Goal: Task Accomplishment & Management: Manage account settings

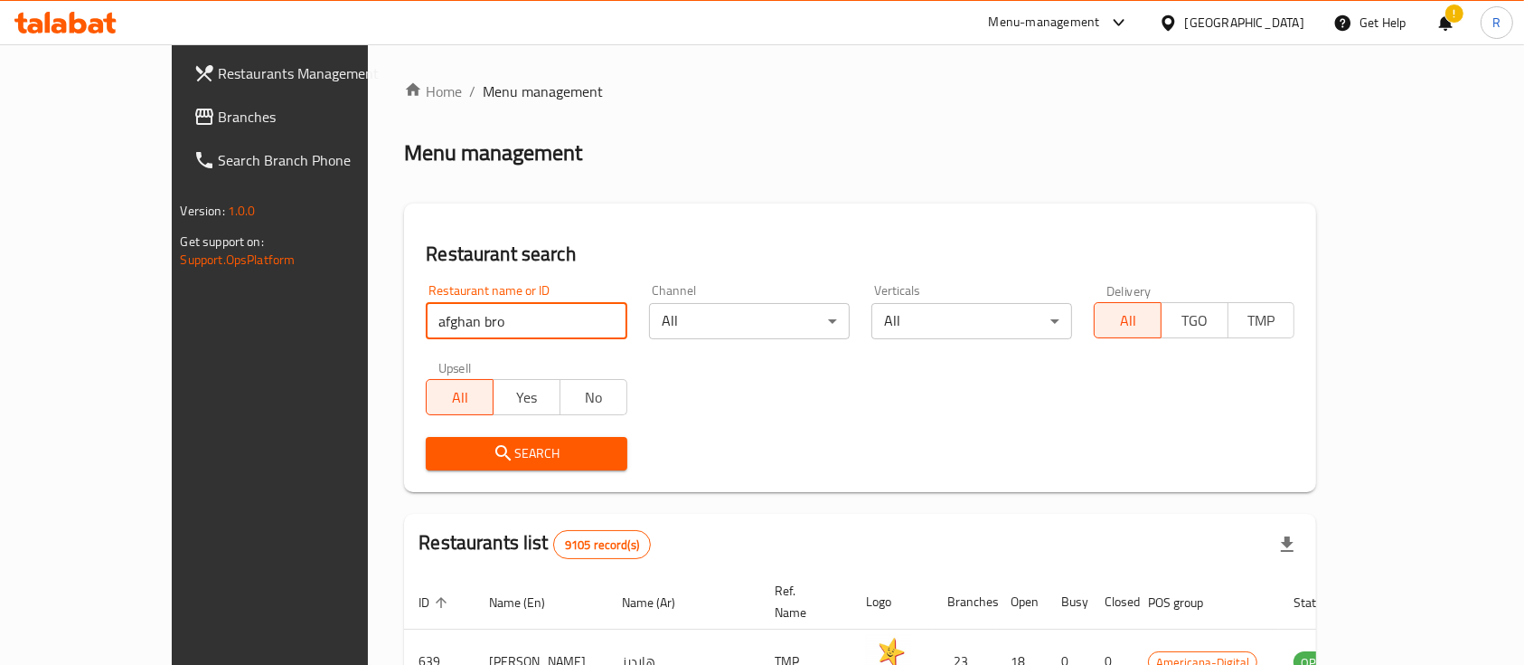
type input "afghan bro"
click button "Search" at bounding box center [526, 453] width 201 height 33
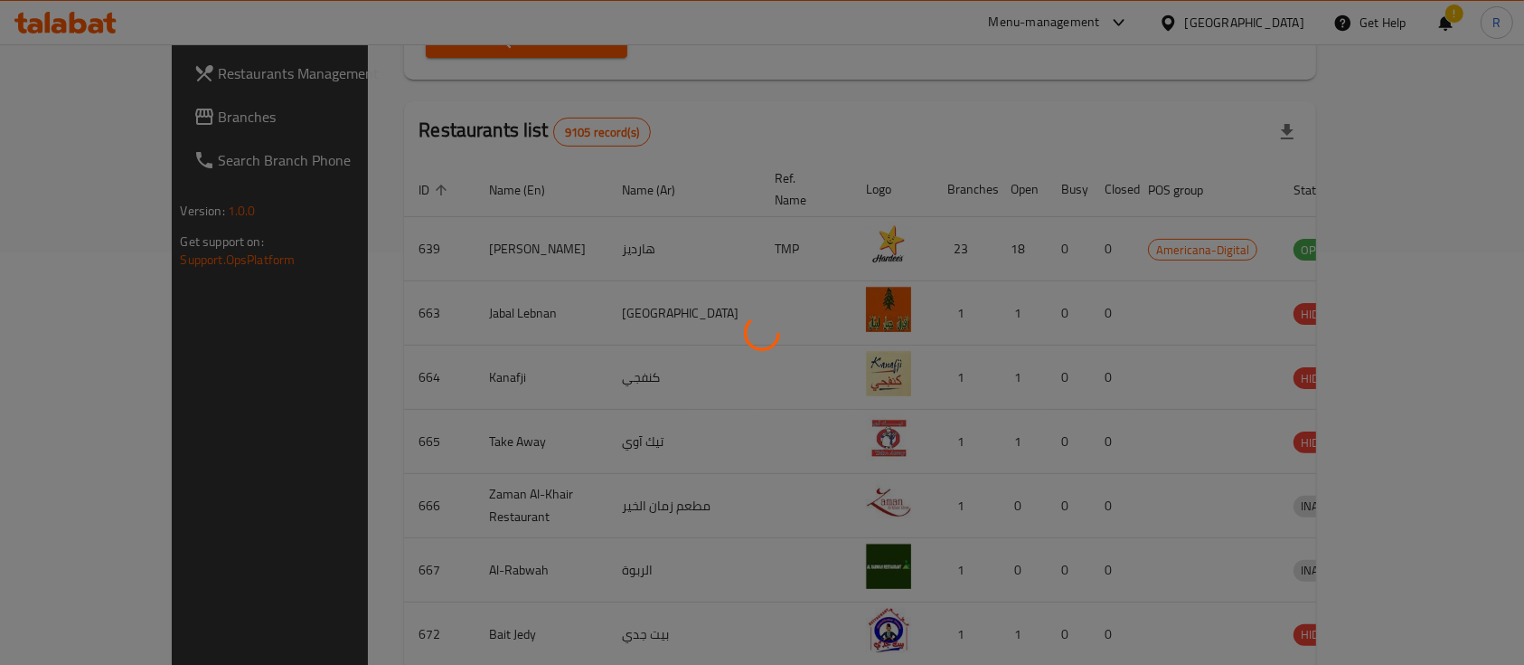
scroll to position [168, 0]
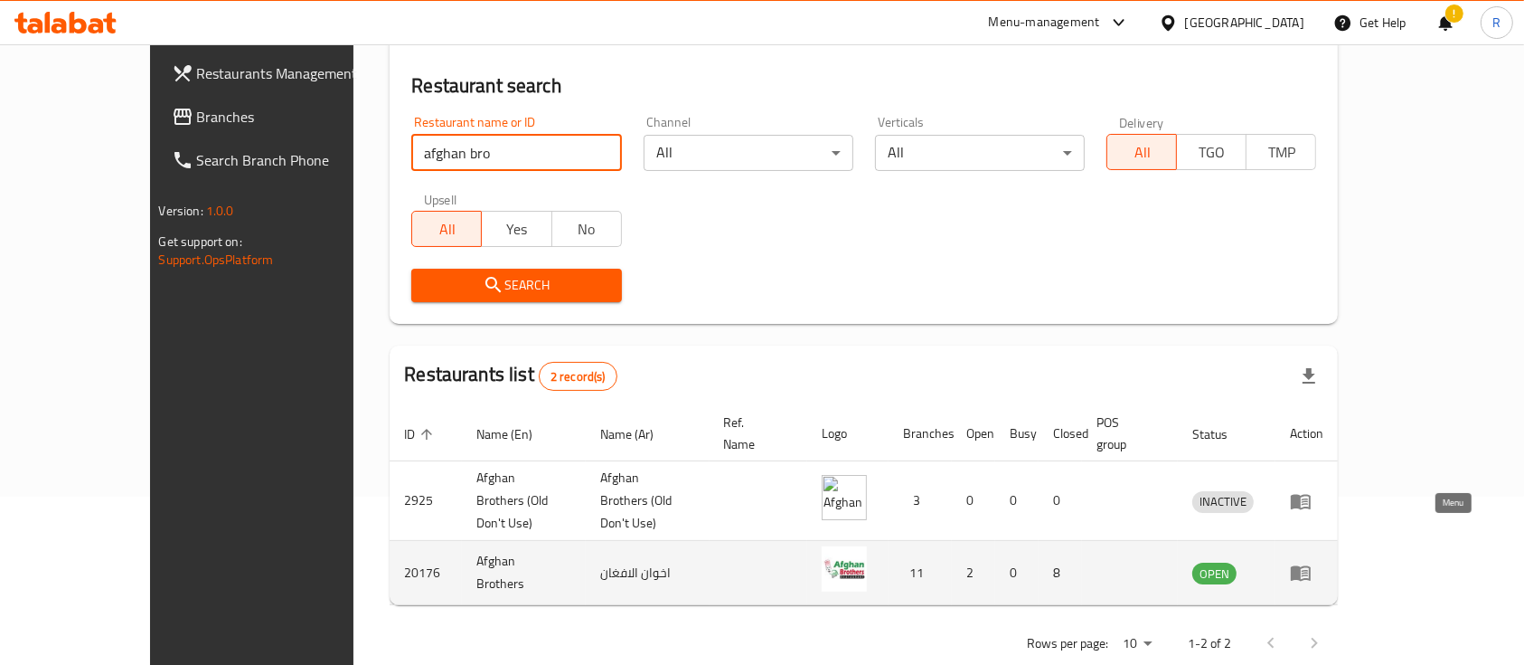
click at [1312, 561] on icon "enhanced table" at bounding box center [1301, 572] width 22 height 22
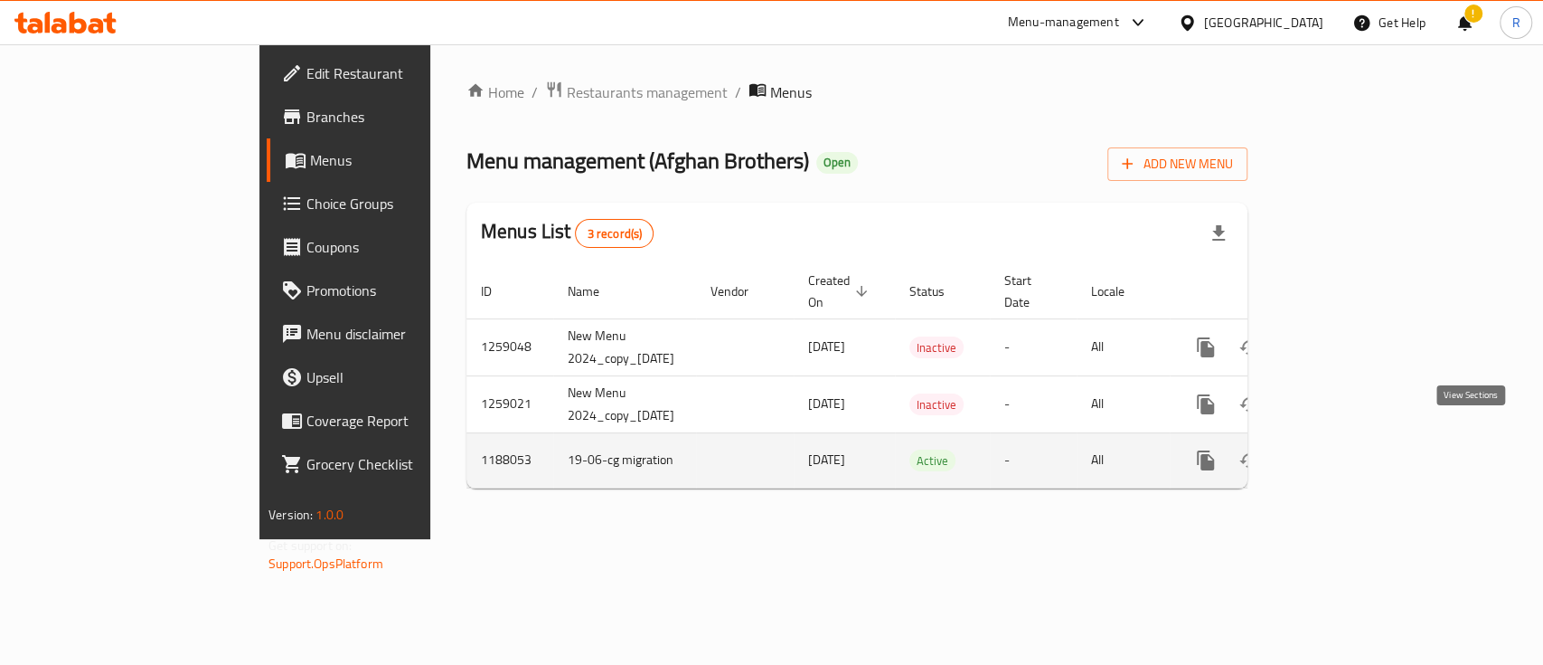
click at [1358, 438] on link "enhanced table" at bounding box center [1336, 459] width 43 height 43
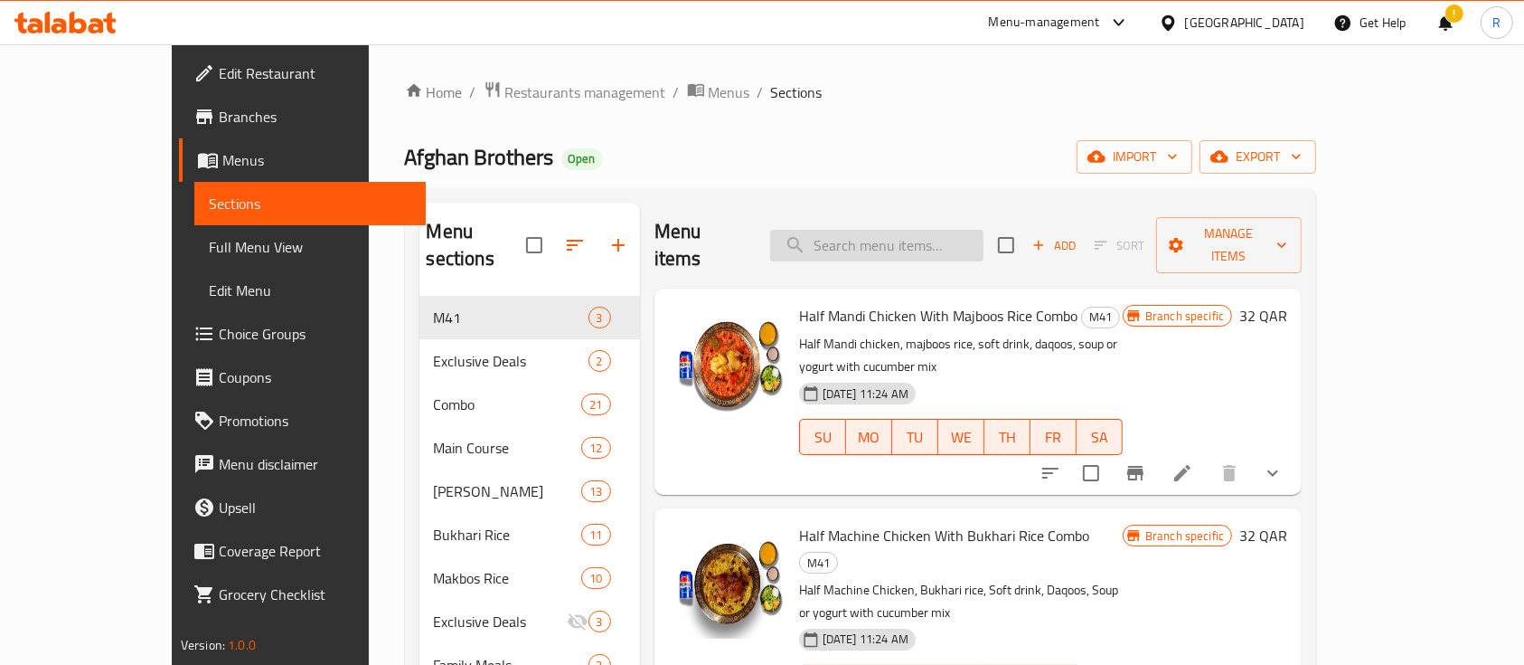
click at [915, 244] on input "search" at bounding box center [876, 246] width 213 height 32
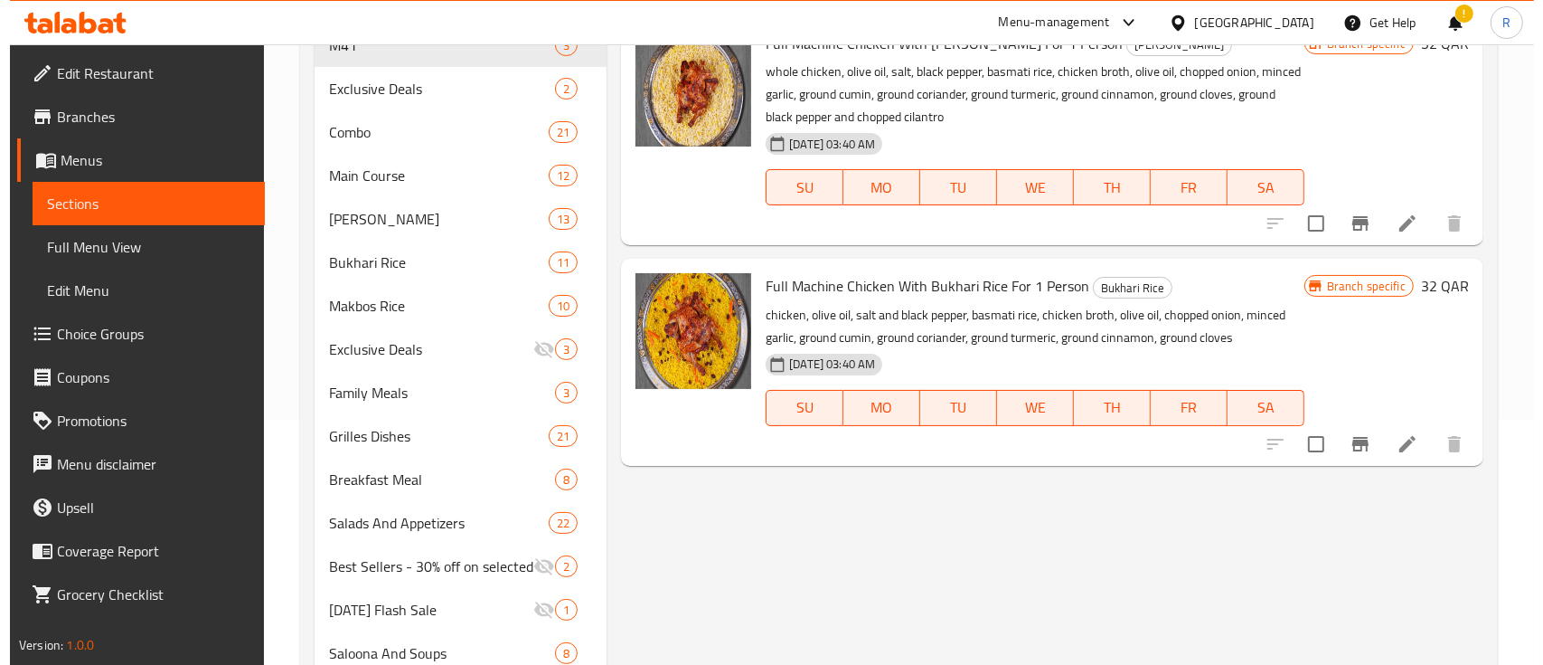
scroll to position [258, 0]
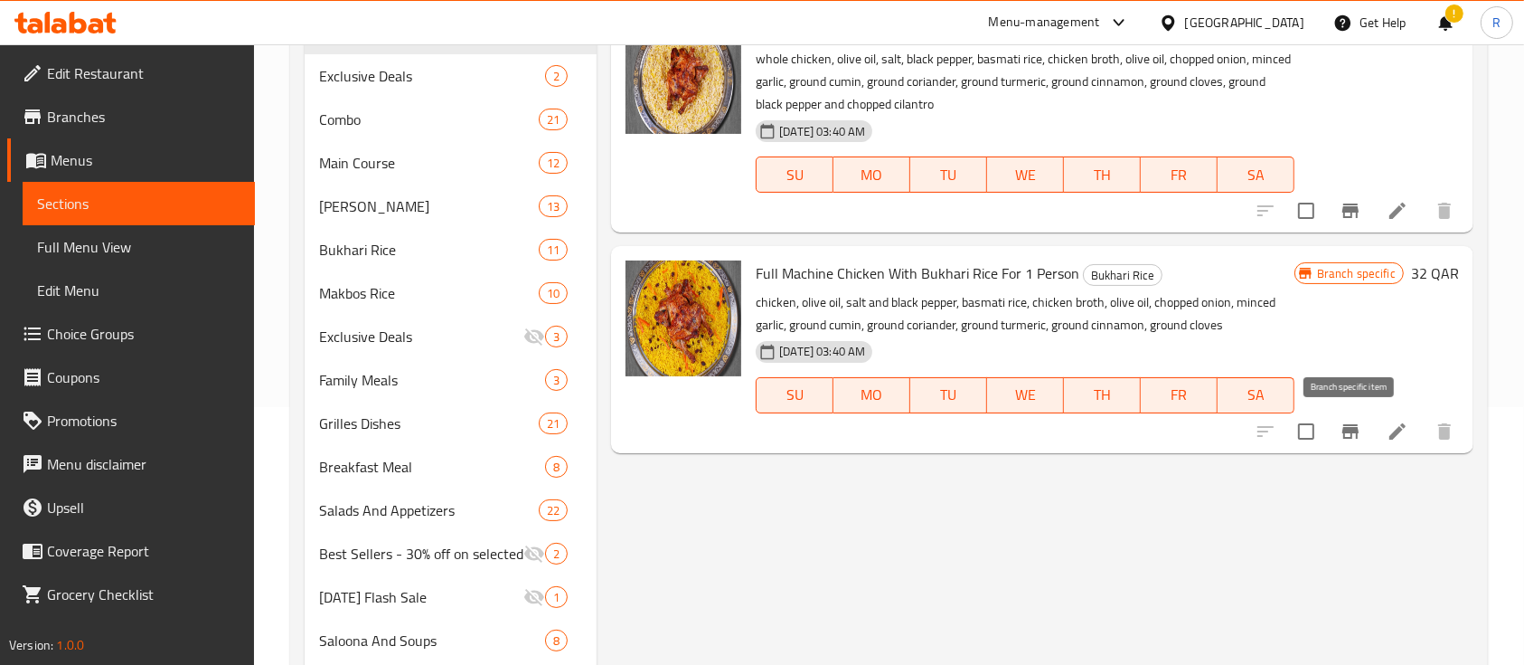
type input "full machine chicken"
click at [1352, 433] on icon "Branch-specific-item" at bounding box center [1351, 431] width 16 height 14
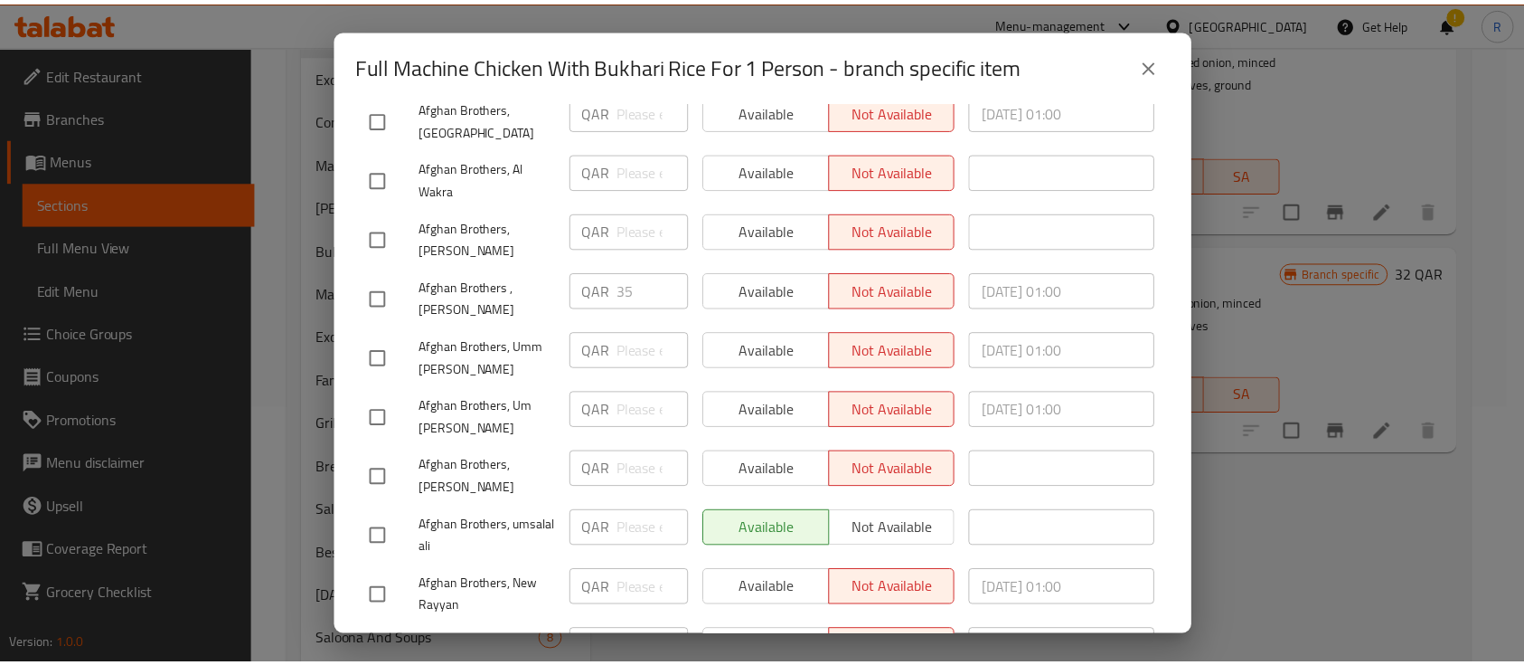
scroll to position [350, 0]
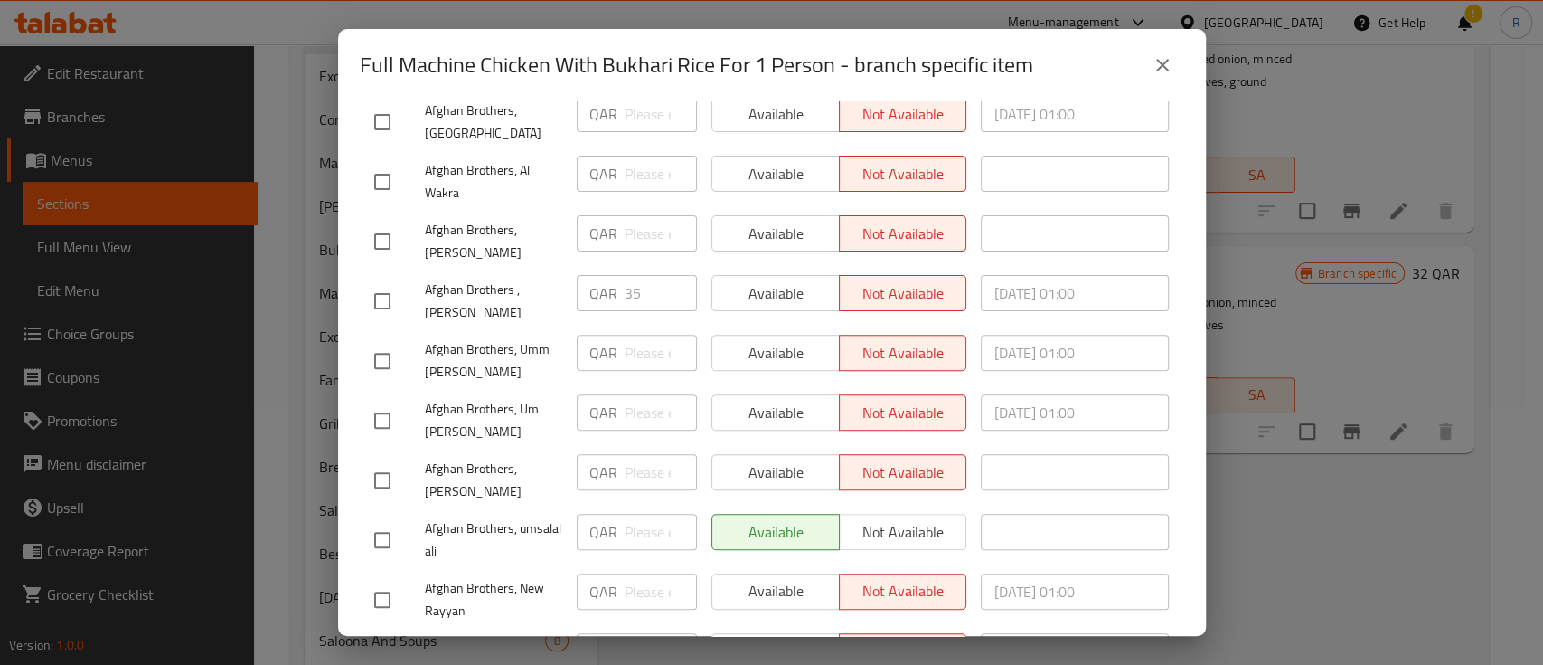
click at [1164, 69] on icon "close" at bounding box center [1162, 65] width 13 height 13
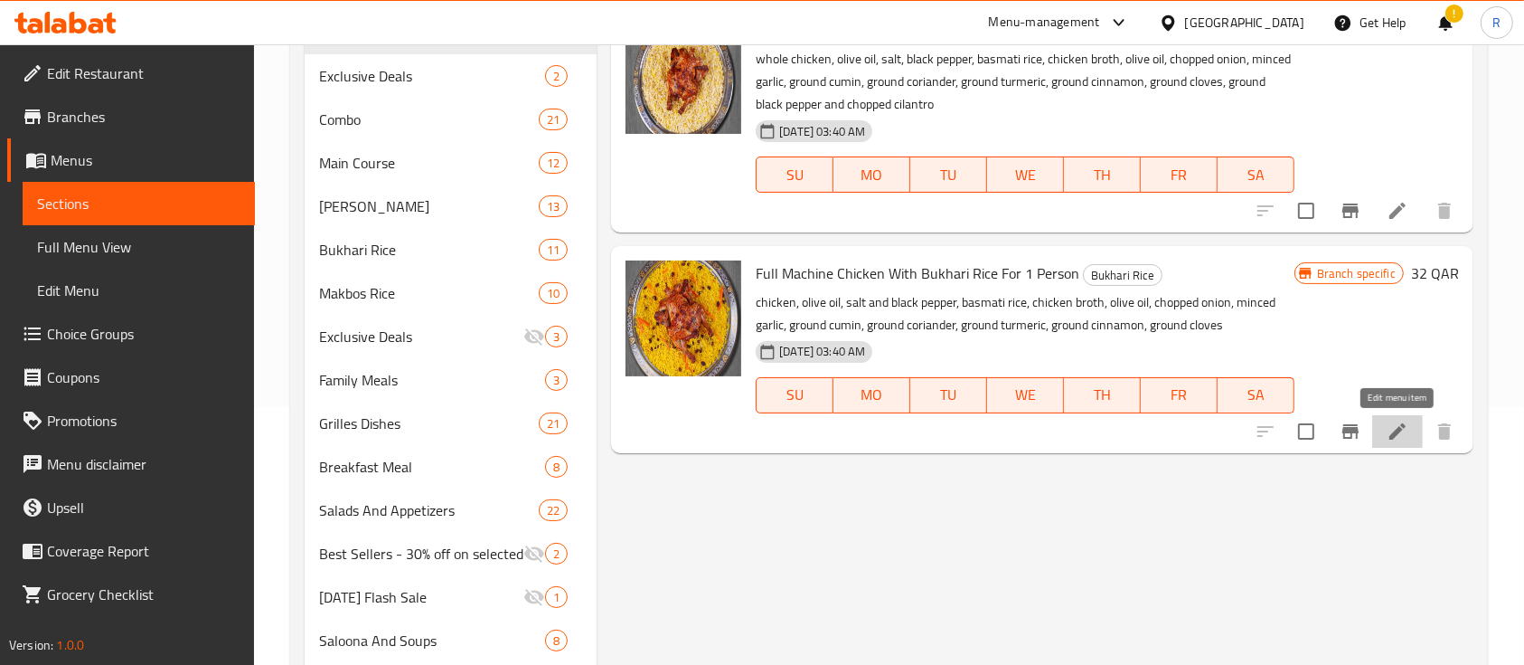
click at [1389, 438] on icon at bounding box center [1398, 431] width 22 height 22
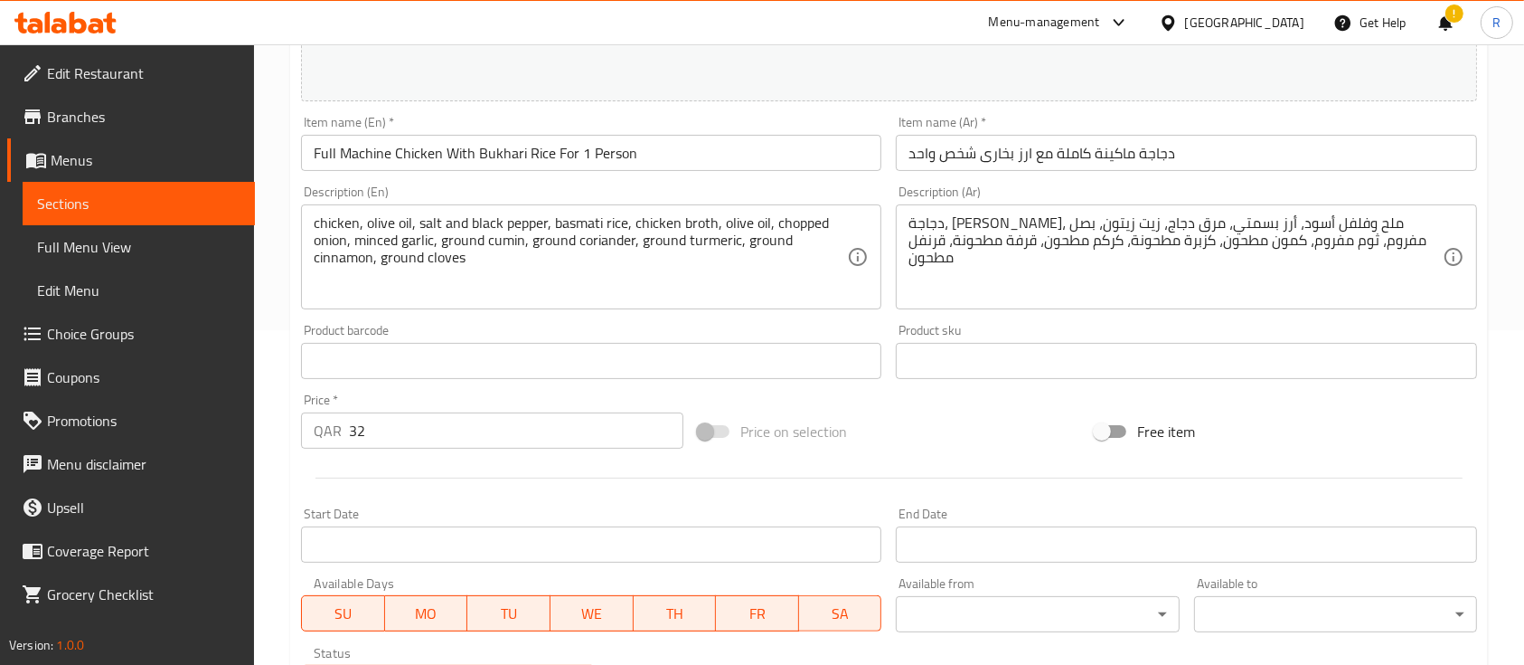
scroll to position [336, 0]
click at [408, 439] on input "32" at bounding box center [516, 428] width 335 height 36
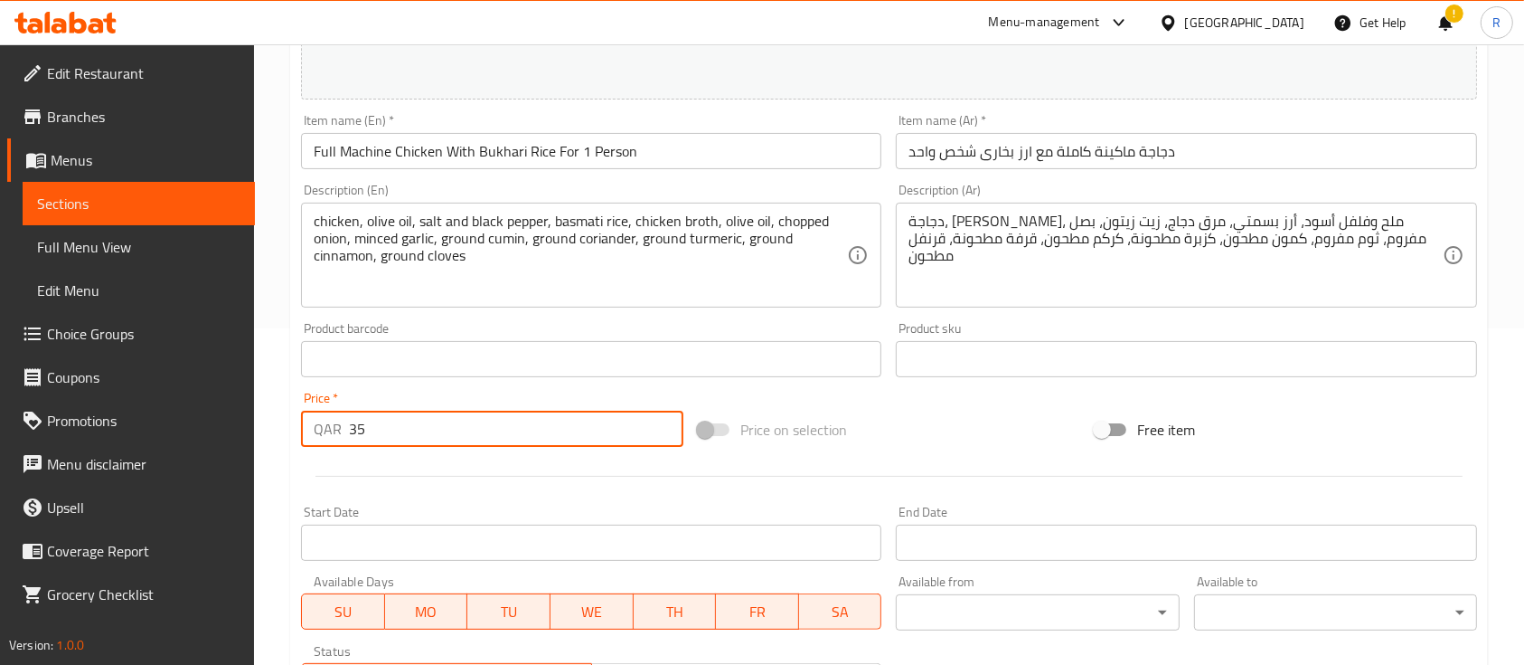
scroll to position [638, 0]
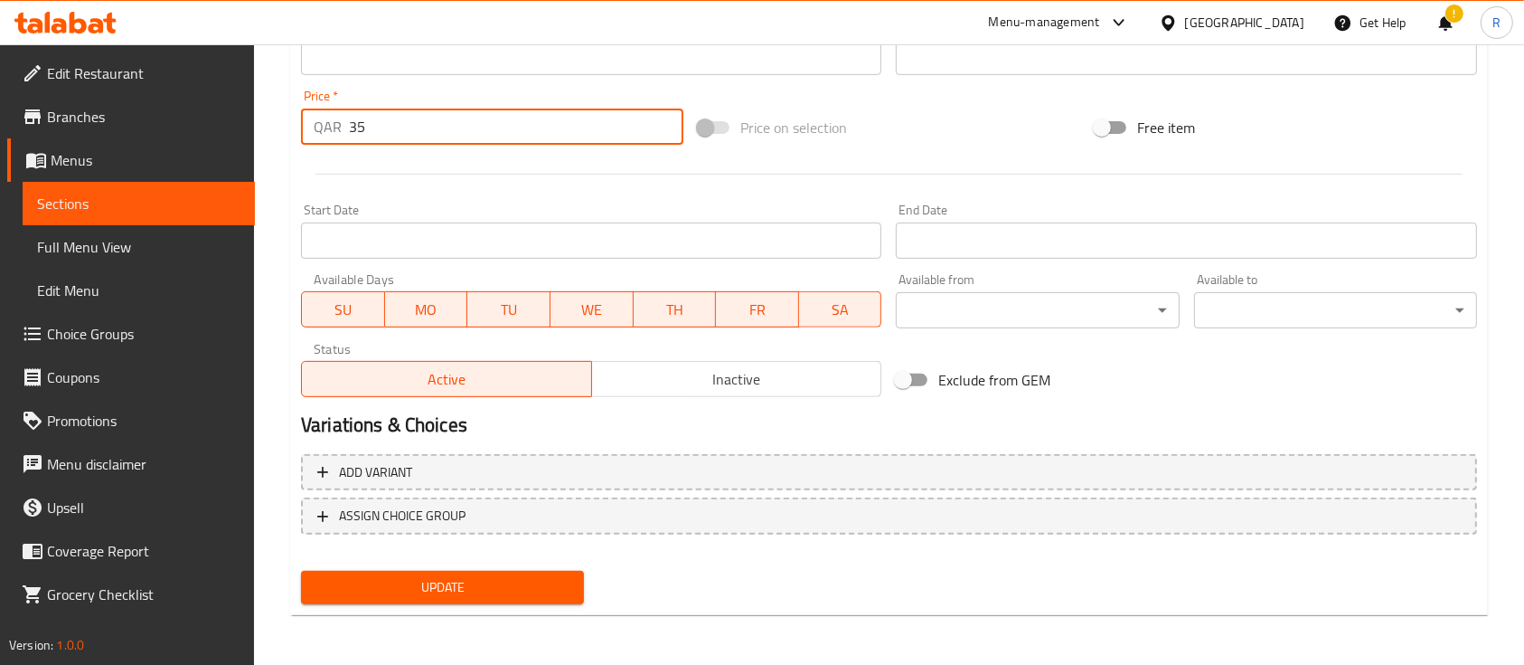
type input "35"
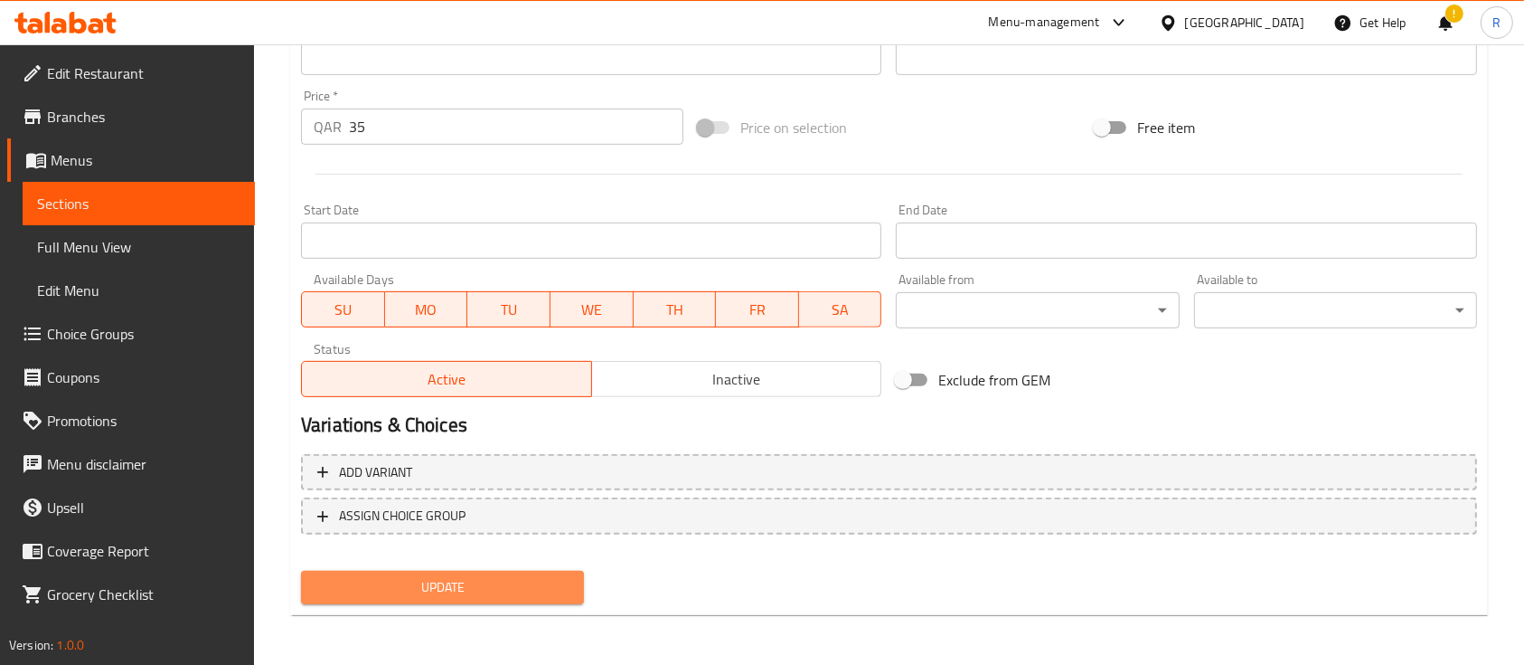
click at [434, 576] on span "Update" at bounding box center [443, 587] width 254 height 23
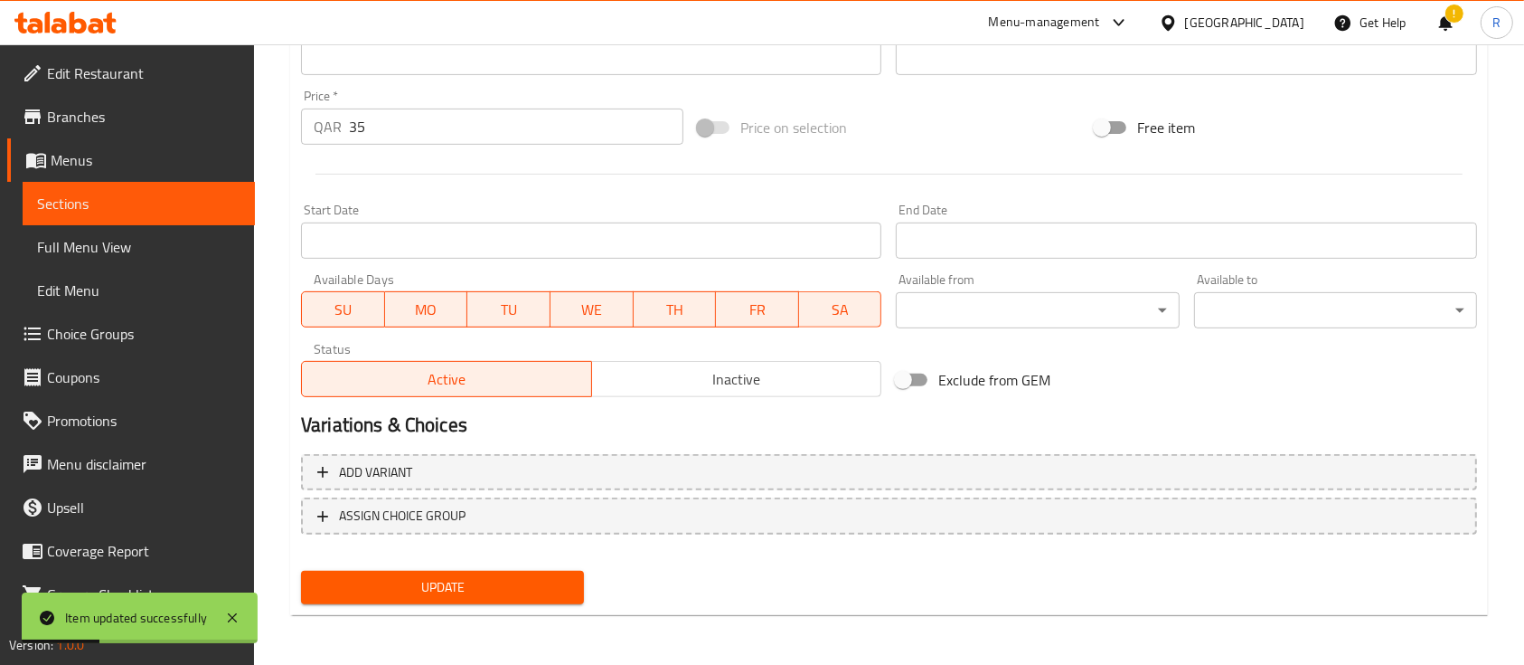
scroll to position [0, 0]
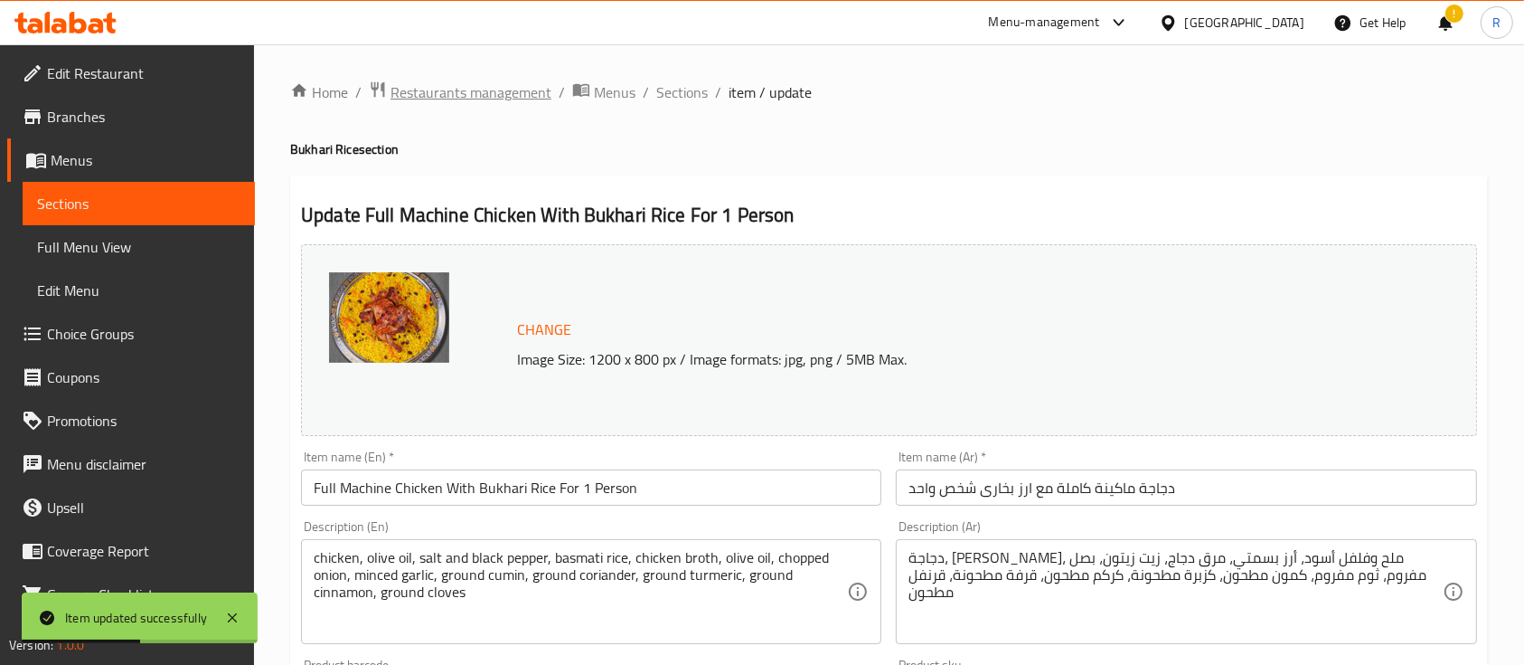
click at [480, 92] on span "Restaurants management" at bounding box center [471, 92] width 161 height 22
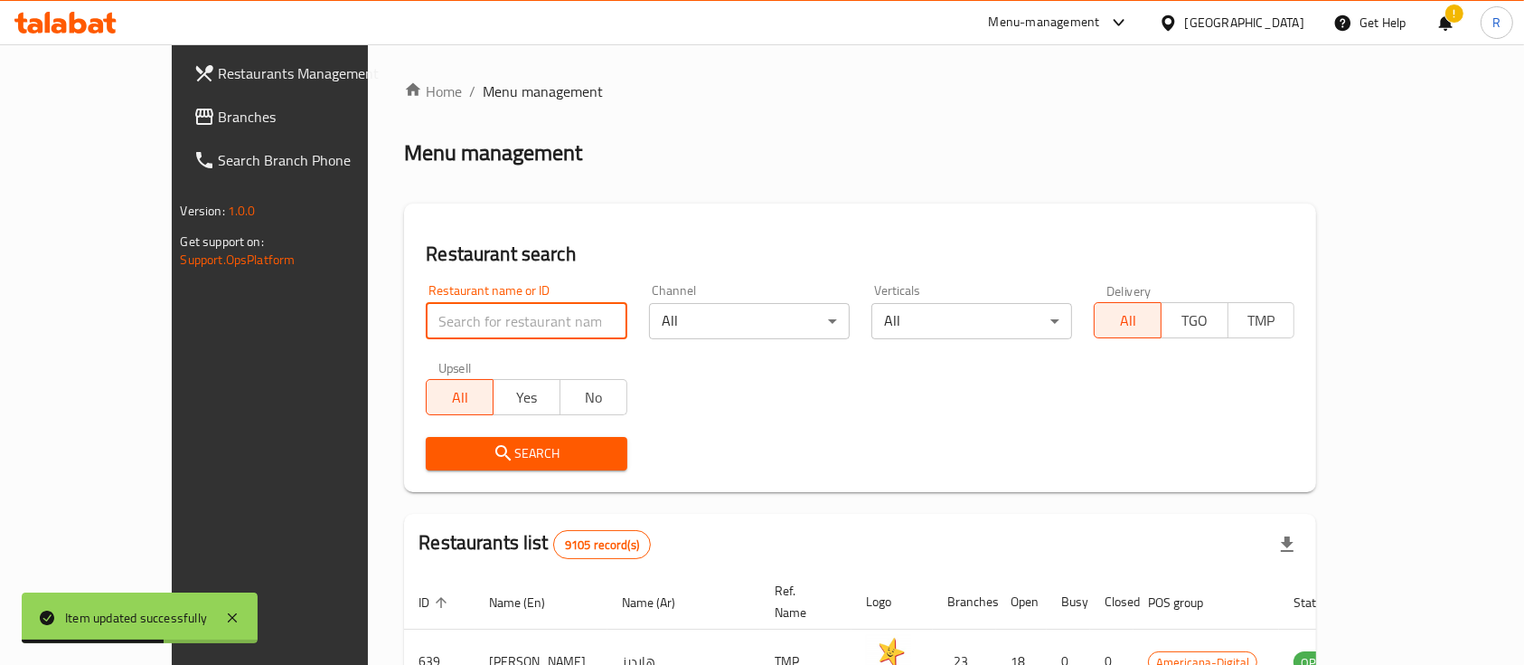
click at [448, 316] on input "search" at bounding box center [526, 321] width 201 height 36
type input "wbj"
click button "Search" at bounding box center [526, 453] width 201 height 33
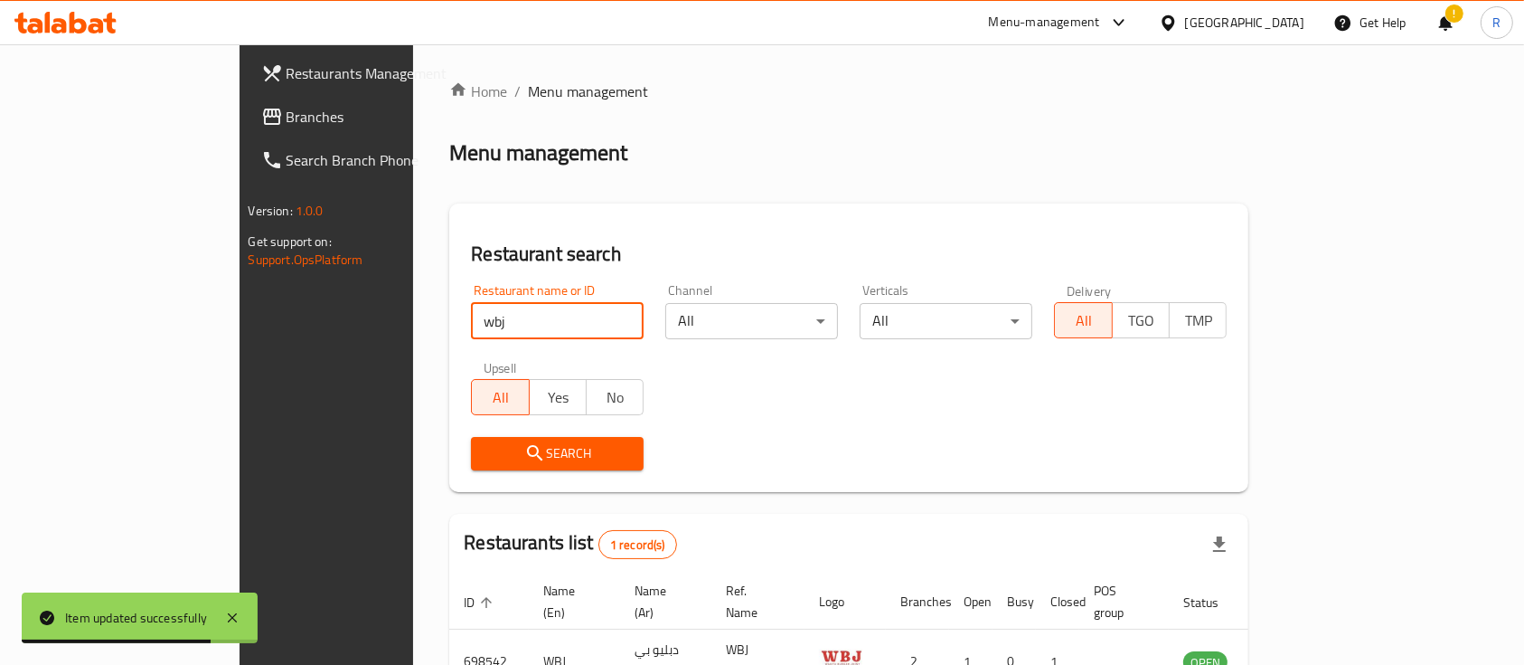
scroll to position [106, 0]
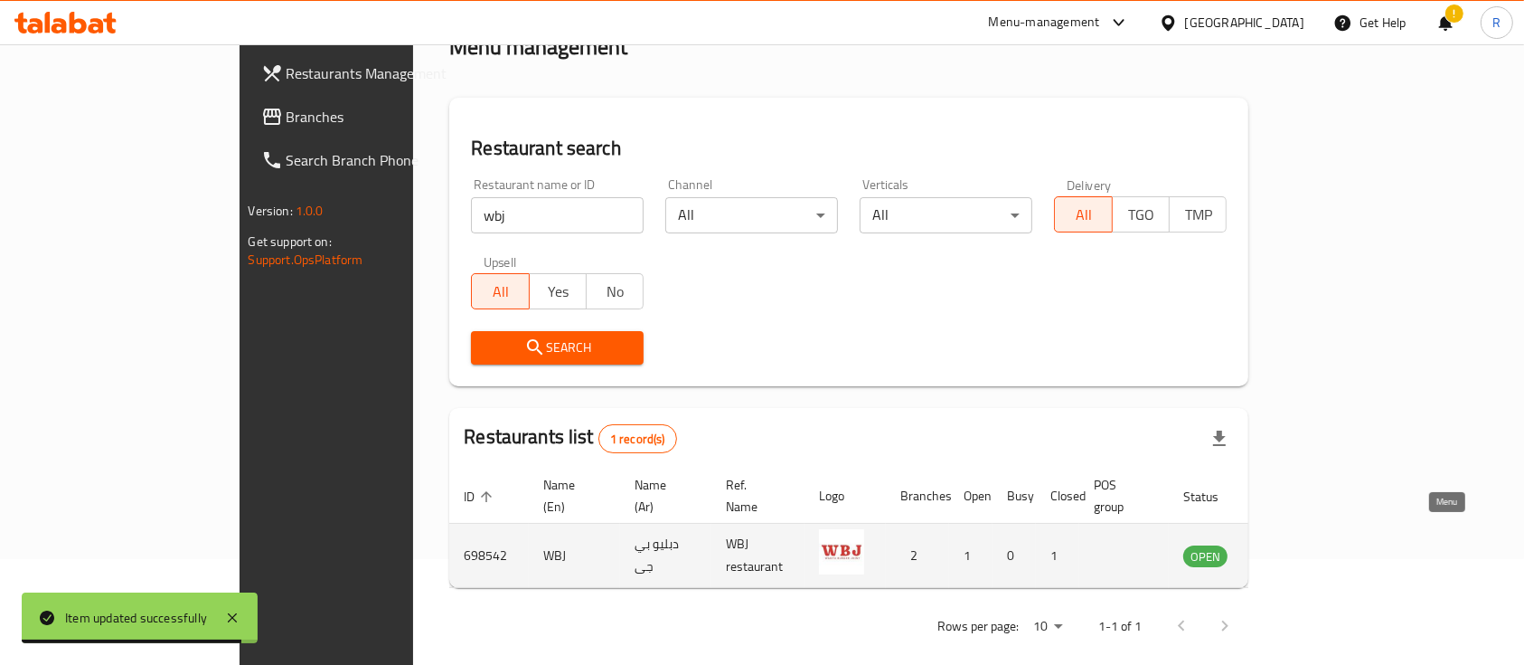
click at [1299, 549] on icon "enhanced table" at bounding box center [1289, 556] width 20 height 15
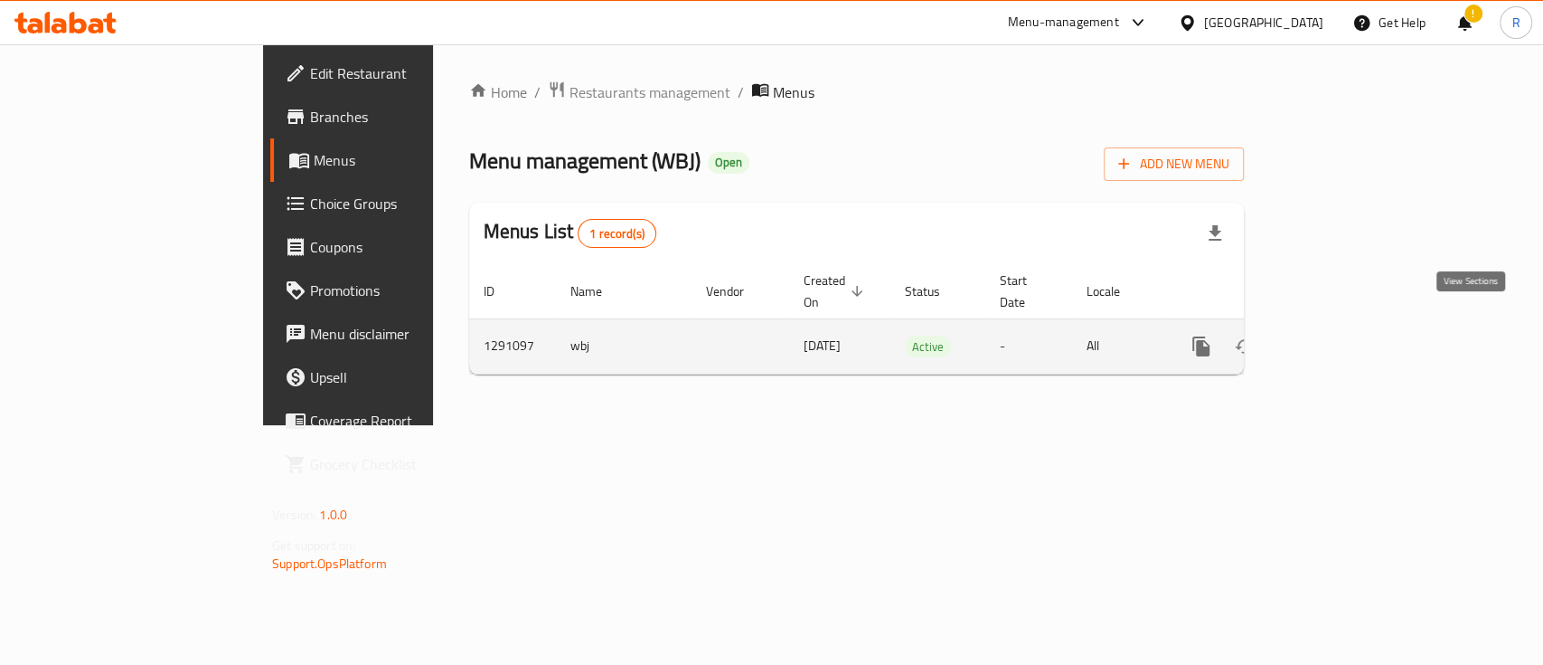
click at [1343, 335] on icon "enhanced table" at bounding box center [1332, 346] width 22 height 22
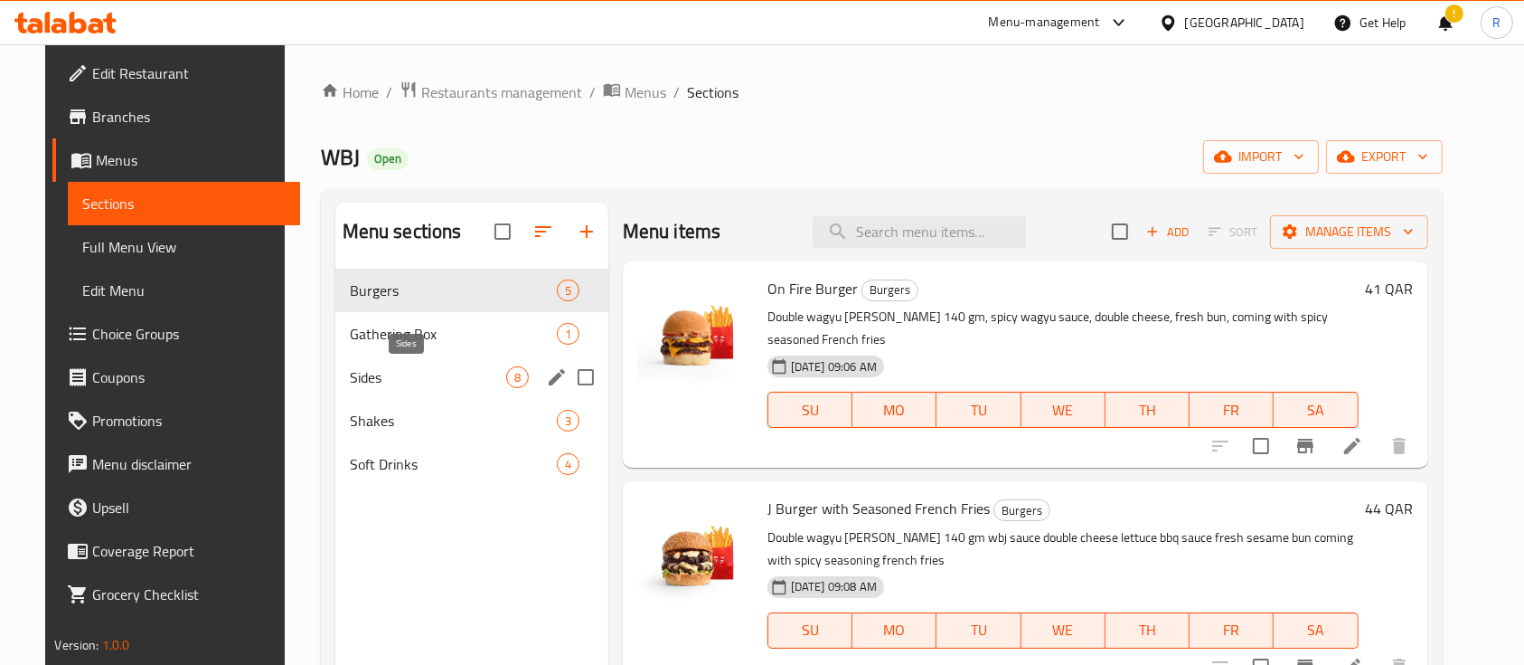
click at [376, 371] on span "Sides" at bounding box center [428, 377] width 156 height 22
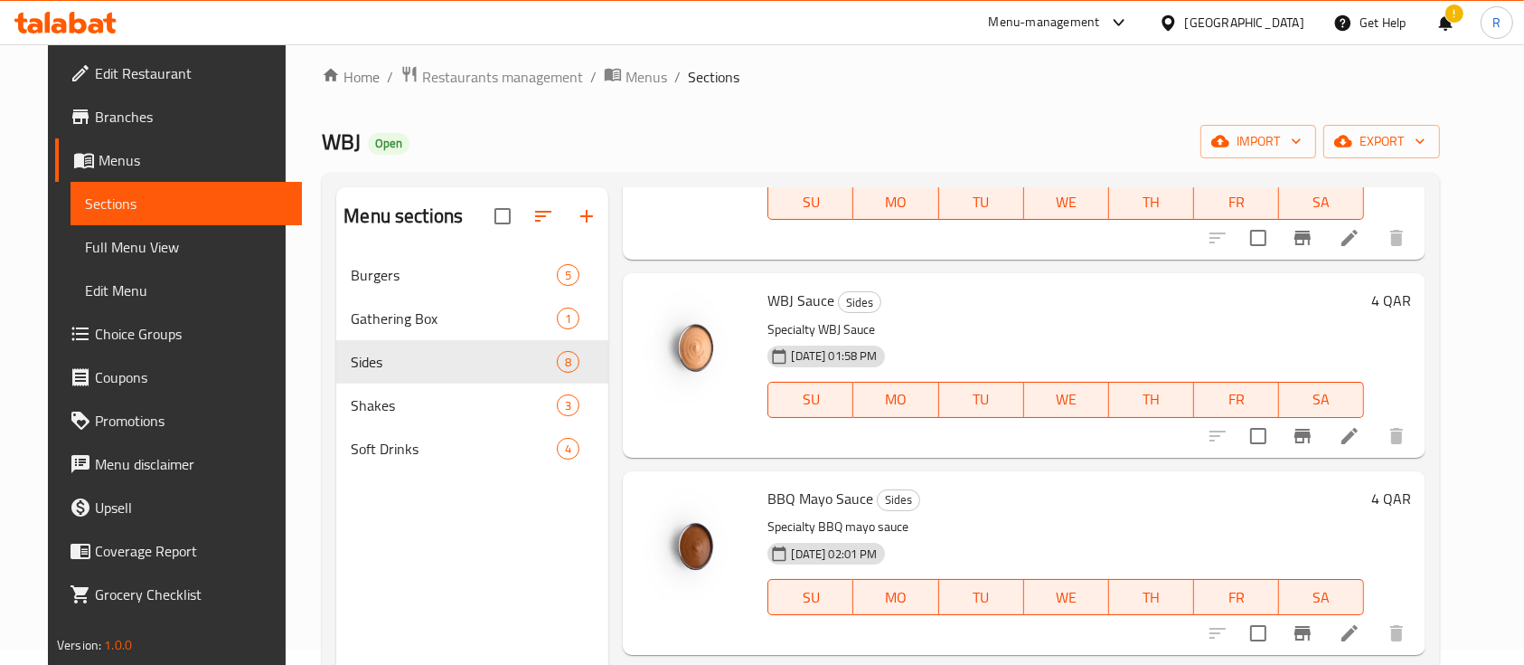
scroll to position [253, 0]
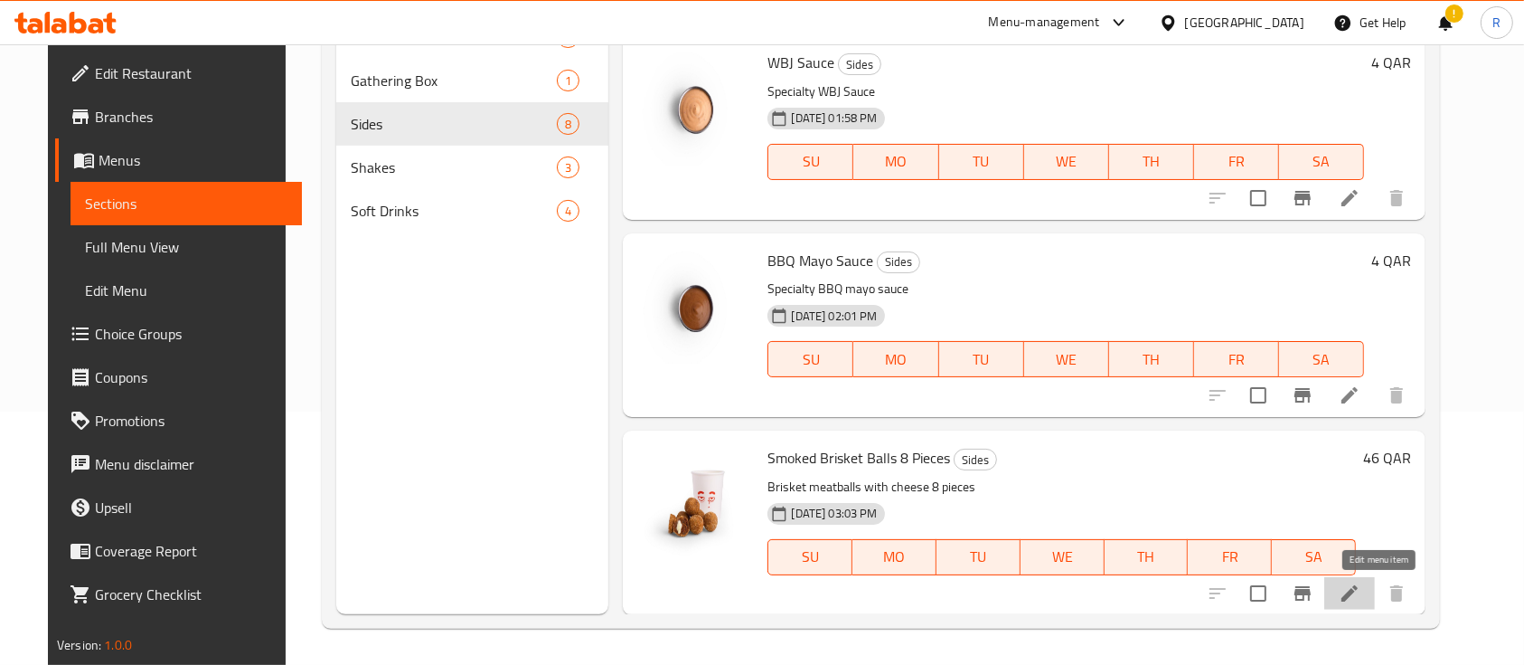
click at [1358, 592] on icon at bounding box center [1350, 593] width 16 height 16
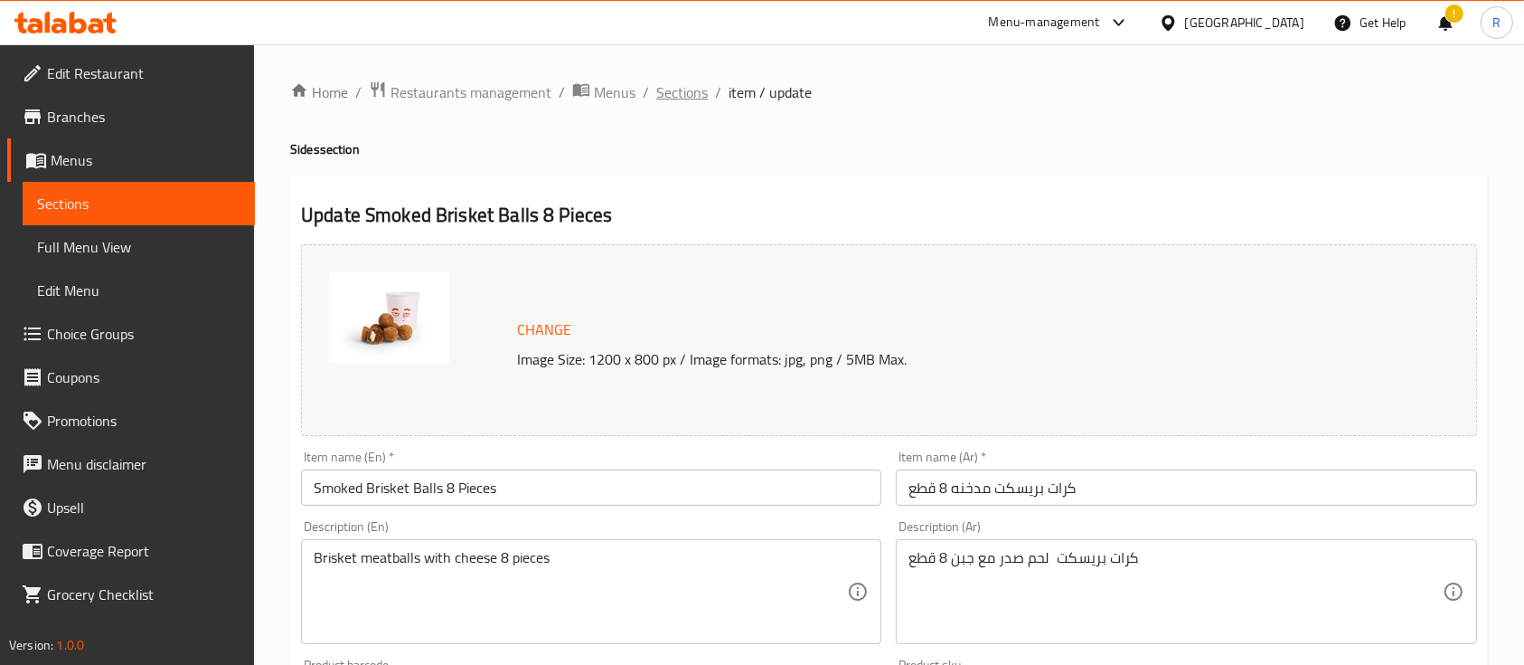
click at [681, 96] on span "Sections" at bounding box center [682, 92] width 52 height 22
